Goal: Find specific page/section: Find specific page/section

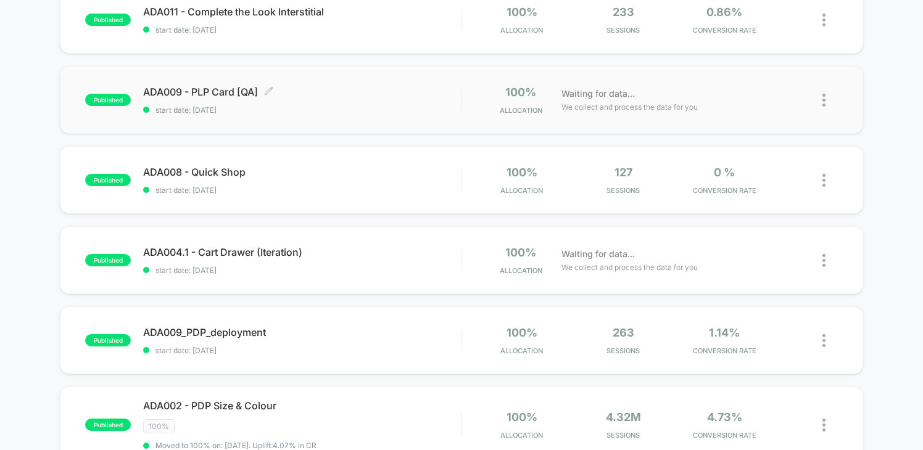
scroll to position [158, 0]
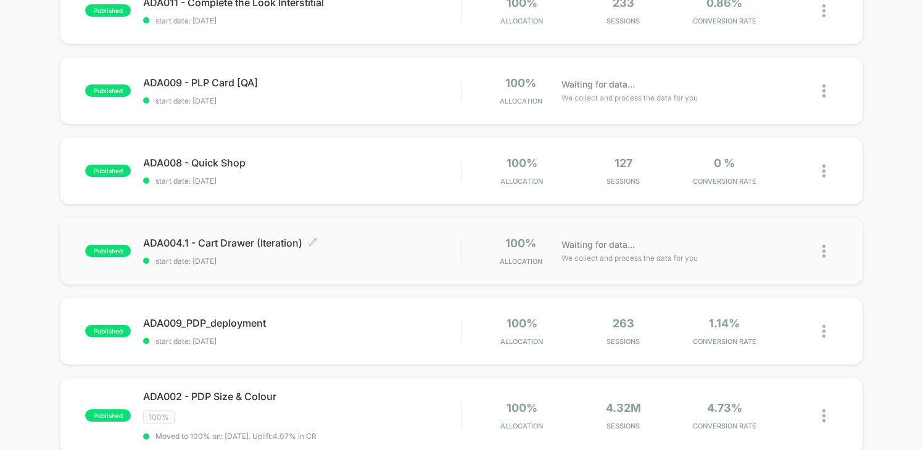
click at [404, 241] on span "ADA004.1 - Cart Drawer (Iteration) Click to edit experience details" at bounding box center [302, 243] width 318 height 12
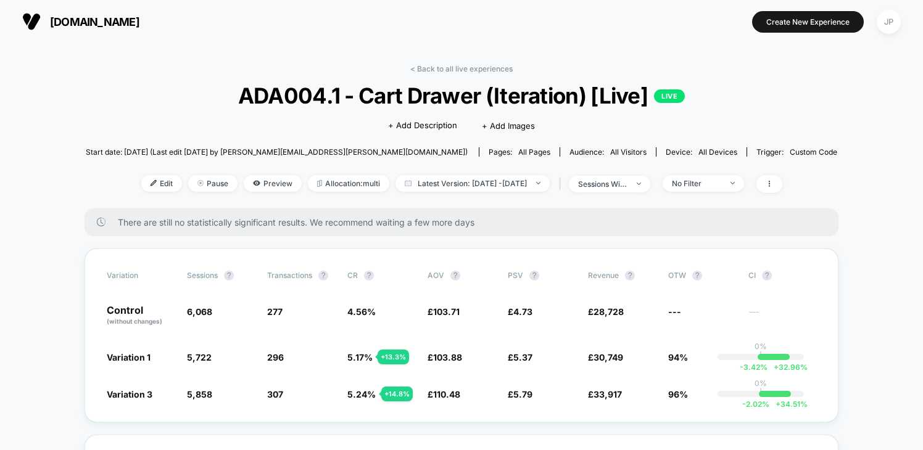
scroll to position [31, 0]
